Goal: Information Seeking & Learning: Learn about a topic

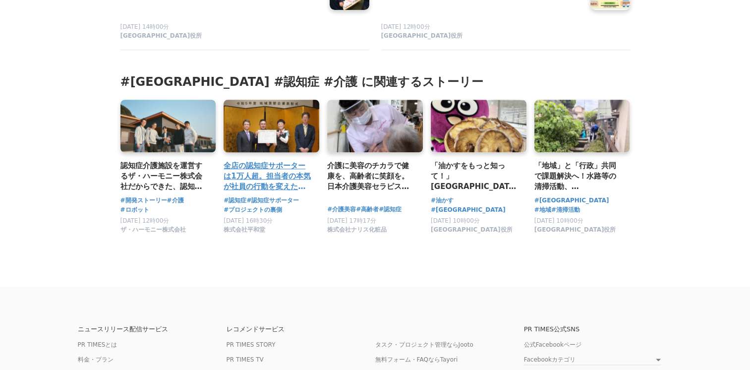
scroll to position [4805, 0]
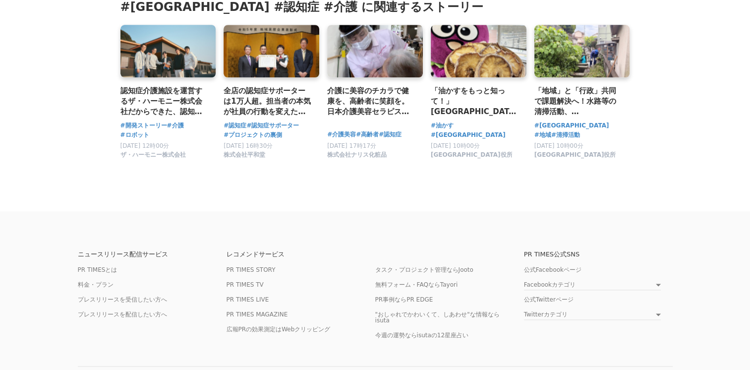
scroll to position [4850, 0]
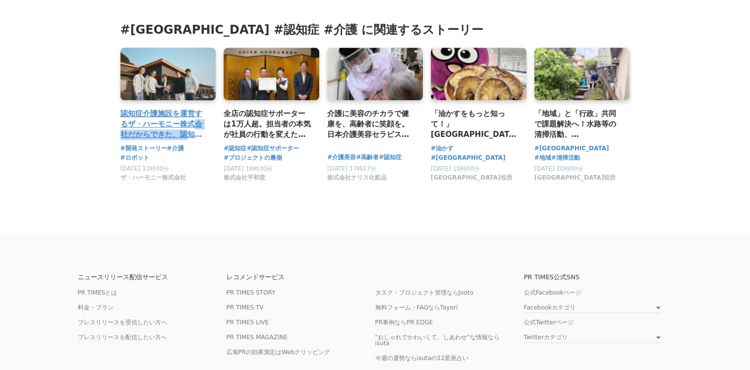
click at [194, 82] on div "認知症介護施設を運営するザ・ハーモニー株式会社だからできた、認知症の方に寄り添う介護ロボットの開発プロセスとは" at bounding box center [168, 96] width 96 height 96
click at [168, 108] on h3 "認知症介護施設を運営するザ・ハーモニー株式会社だからできた、認知症の方に寄り添う介護ロボットの開発プロセスとは" at bounding box center [164, 124] width 88 height 32
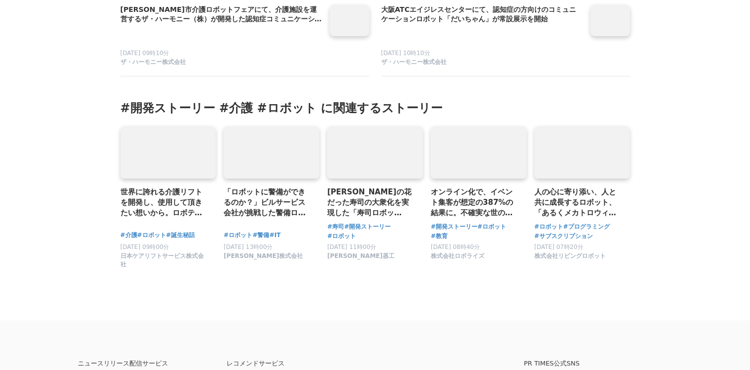
scroll to position [3963, 0]
